Goal: Find specific page/section

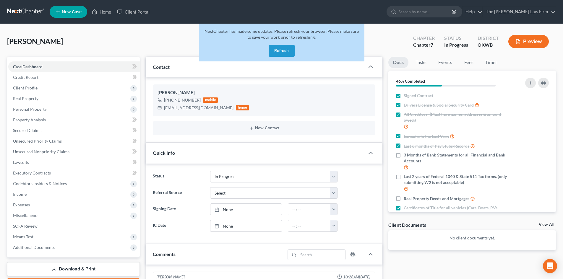
select select "4"
click at [399, 10] on div at bounding box center [393, 11] width 12 height 11
click at [279, 51] on button "Refresh" at bounding box center [282, 51] width 26 height 12
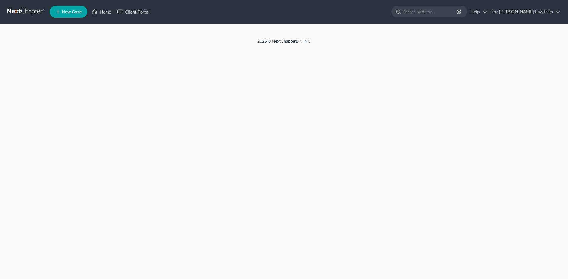
click at [433, 13] on input "search" at bounding box center [430, 11] width 54 height 11
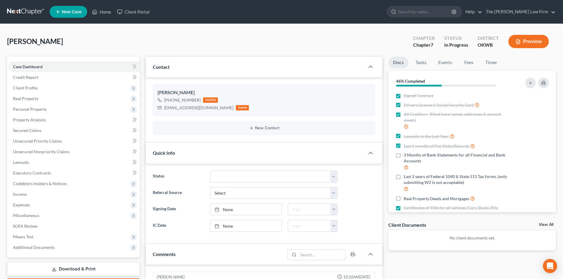
scroll to position [202, 0]
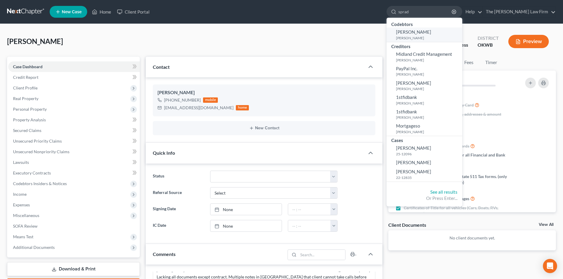
type input "sprad"
click at [429, 35] on link "[PERSON_NAME] [PERSON_NAME]" at bounding box center [425, 34] width 76 height 14
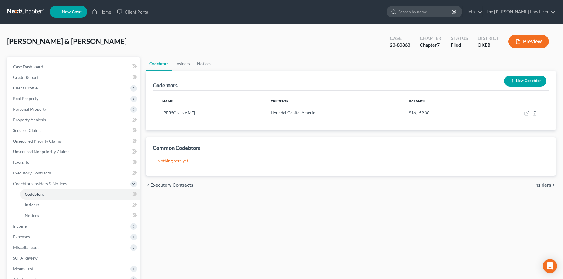
click at [448, 11] on input "search" at bounding box center [426, 11] width 54 height 11
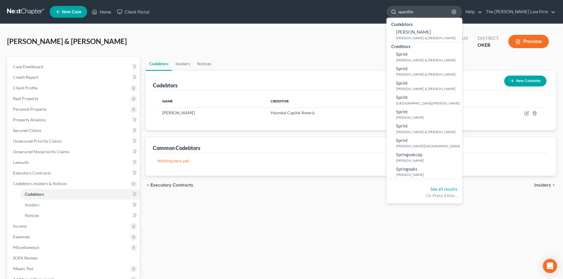
click at [431, 14] on input "spardlin" at bounding box center [426, 11] width 54 height 11
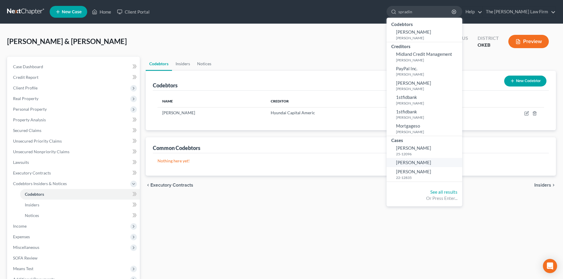
type input "spradin"
click at [431, 163] on span "[PERSON_NAME]" at bounding box center [413, 162] width 35 height 5
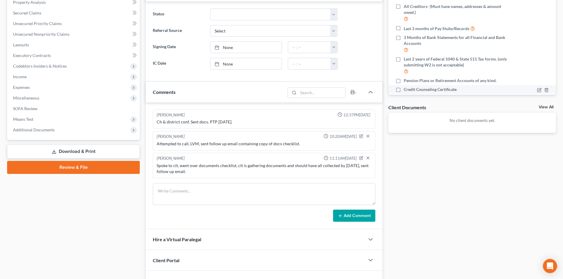
scroll to position [59, 0]
